Goal: Information Seeking & Learning: Learn about a topic

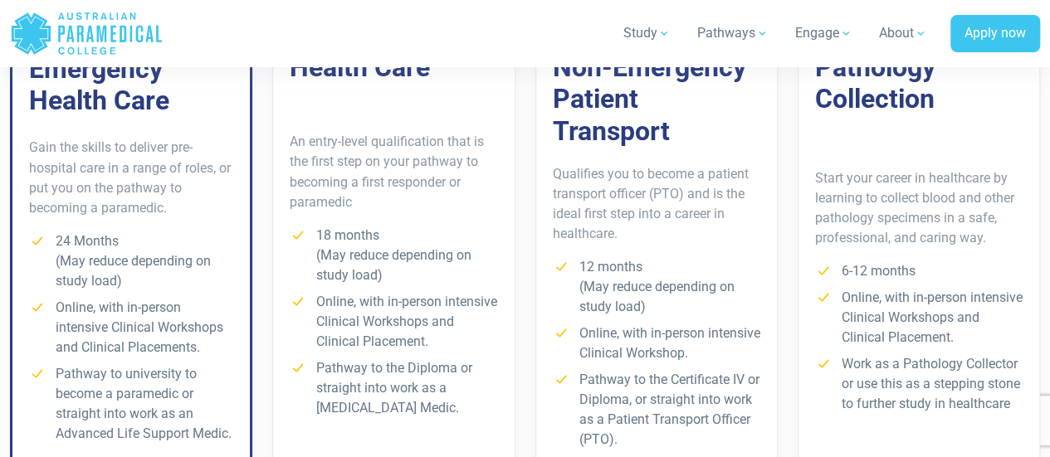
scroll to position [1494, 0]
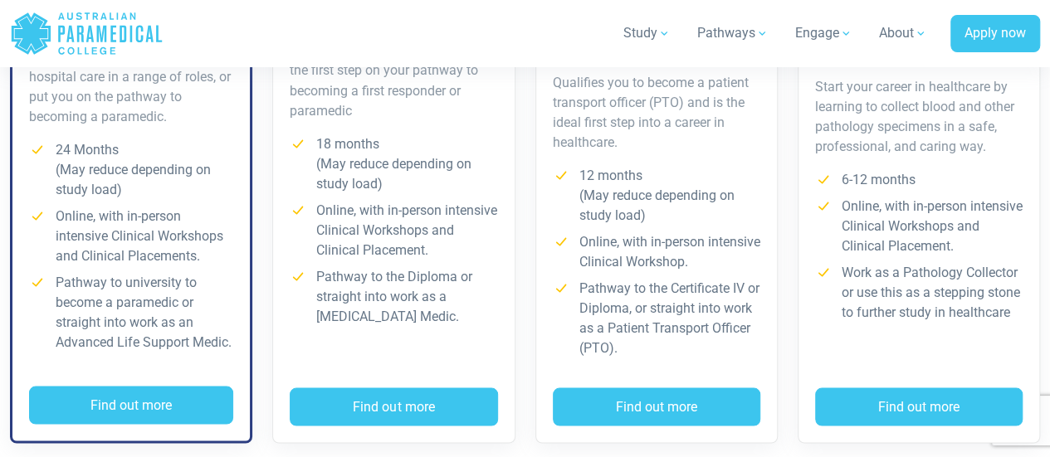
click at [425, 201] on li "Online, with in-person intensive Clinical Workshops and Clinical Placement." at bounding box center [393, 230] width 207 height 60
